Goal: Information Seeking & Learning: Learn about a topic

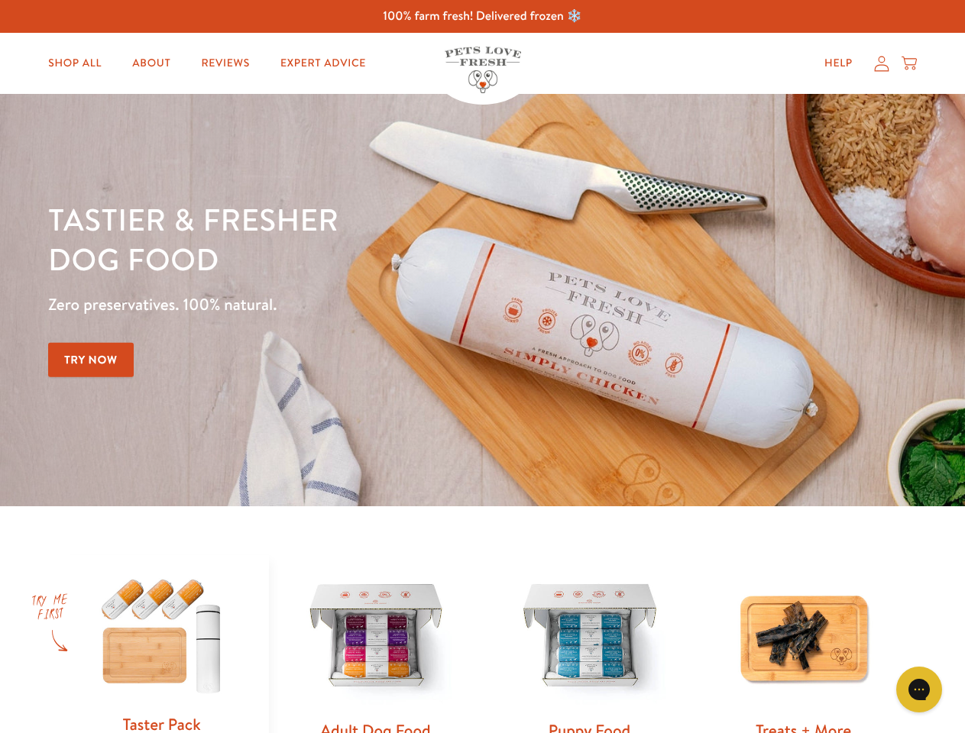
click at [482, 367] on div "Tastier & fresher dog food Zero preservatives. 100% natural. Try Now" at bounding box center [337, 300] width 579 height 202
click at [919, 690] on icon "Open gorgias live chat" at bounding box center [918, 689] width 15 height 15
